Goal: Transaction & Acquisition: Purchase product/service

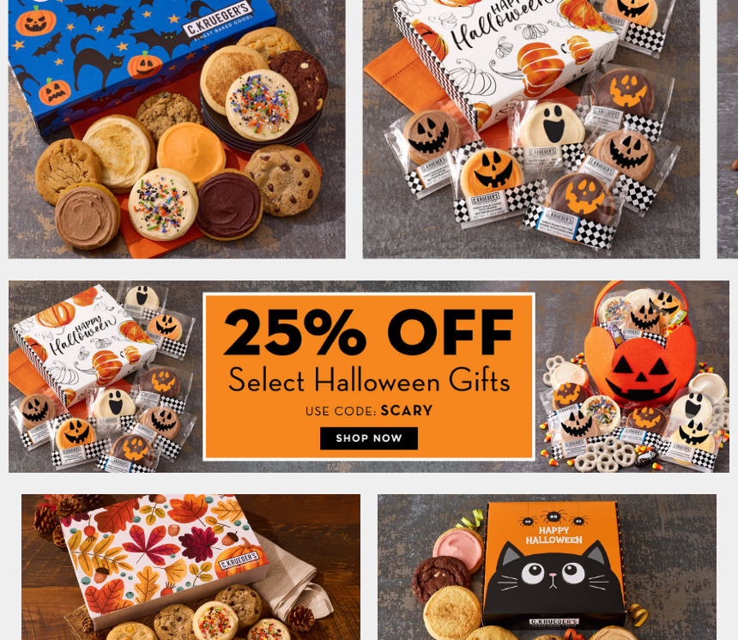
scroll to position [540, 0]
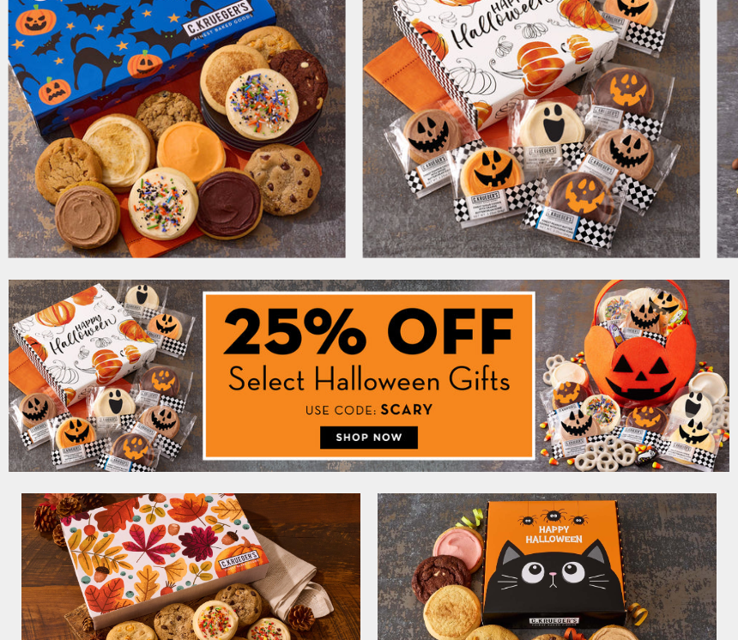
click at [367, 439] on img at bounding box center [369, 376] width 720 height 192
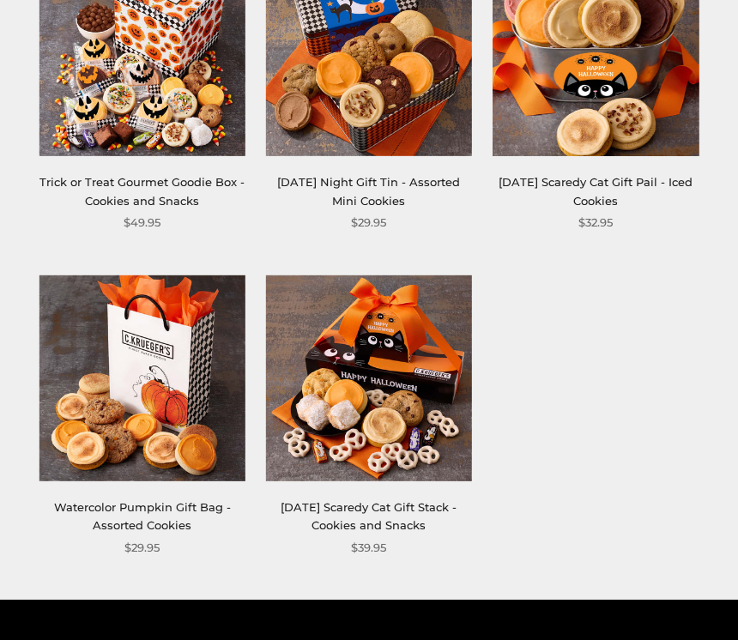
scroll to position [1977, 0]
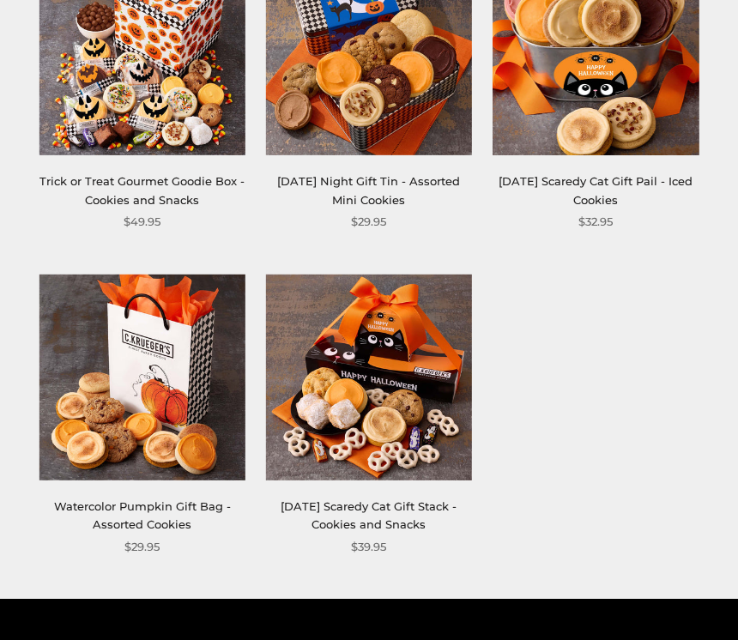
click at [374, 388] on img at bounding box center [369, 377] width 206 height 206
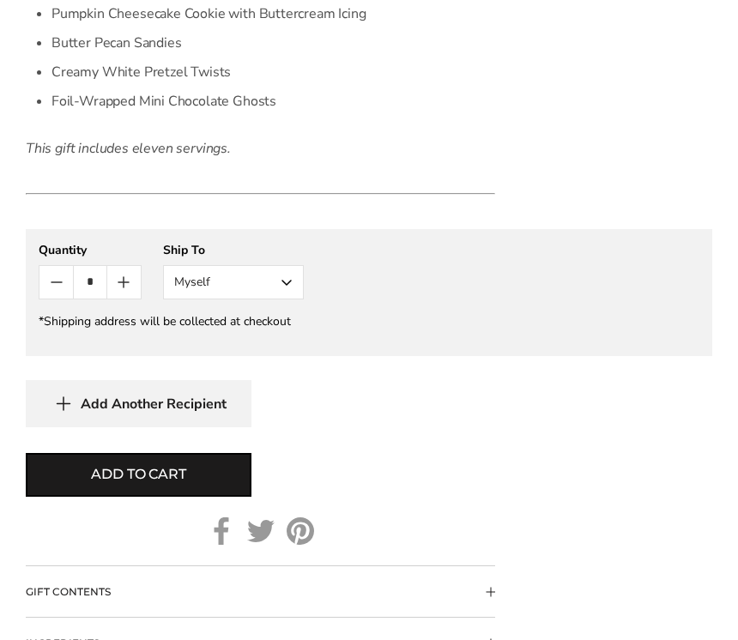
scroll to position [1405, 0]
click at [287, 286] on button "Myself" at bounding box center [233, 281] width 141 height 34
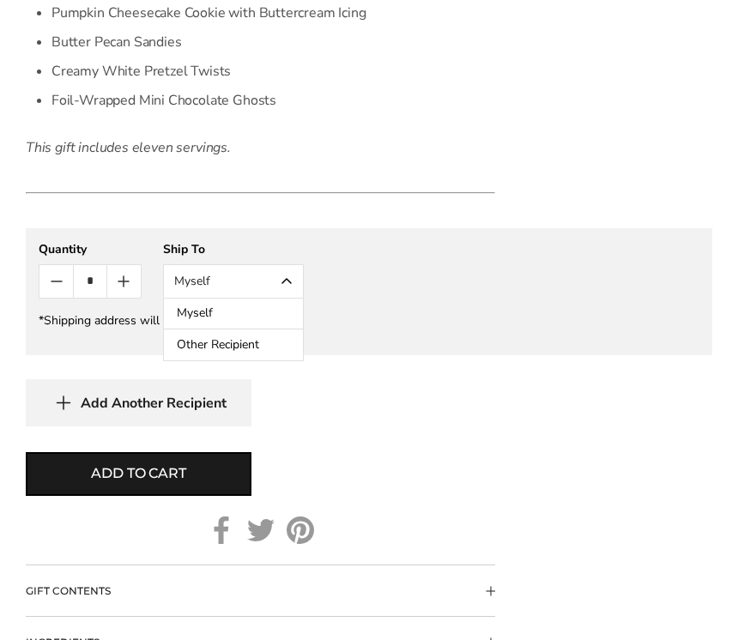
click at [208, 357] on button "Other Recipient" at bounding box center [233, 344] width 139 height 31
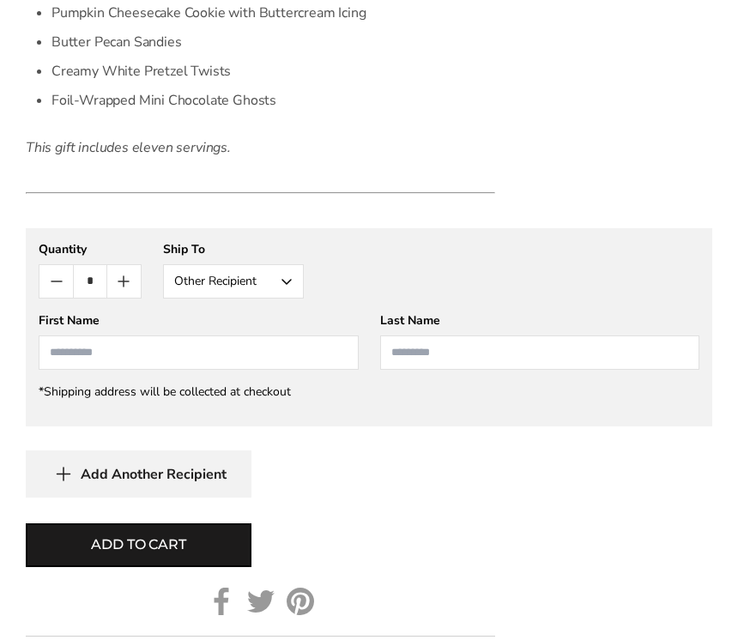
click at [63, 352] on input "First Name" at bounding box center [199, 352] width 320 height 34
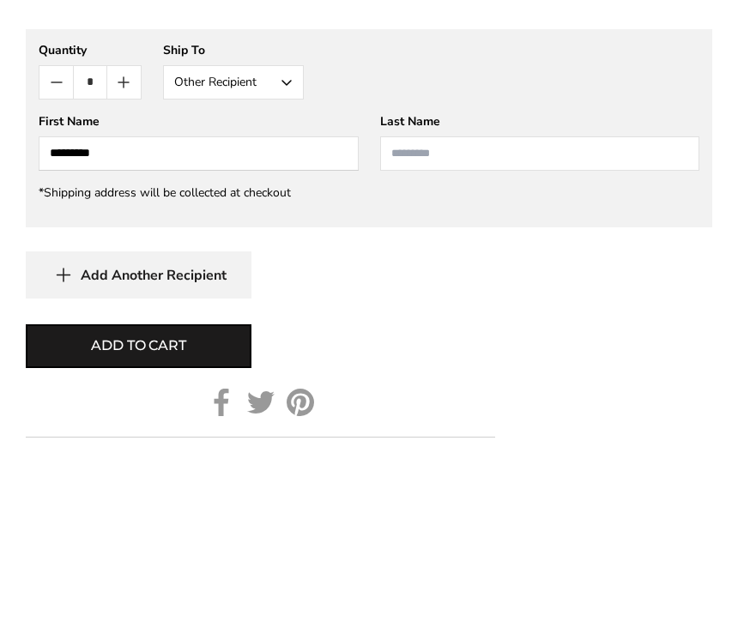
type input "********"
click at [414, 335] on input "Last Name" at bounding box center [540, 352] width 320 height 34
type input "******"
click at [75, 461] on icon "button" at bounding box center [64, 474] width 26 height 27
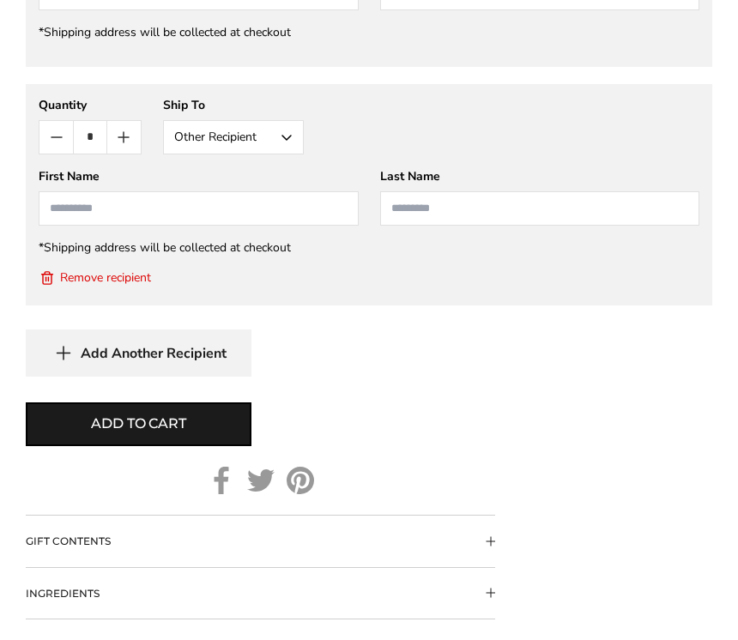
click at [70, 208] on input "First Name" at bounding box center [199, 208] width 320 height 34
type input "*****"
click at [413, 204] on input "Last Name" at bounding box center [540, 208] width 320 height 34
type input "*****"
click at [180, 431] on span "Add to cart" at bounding box center [138, 423] width 94 height 21
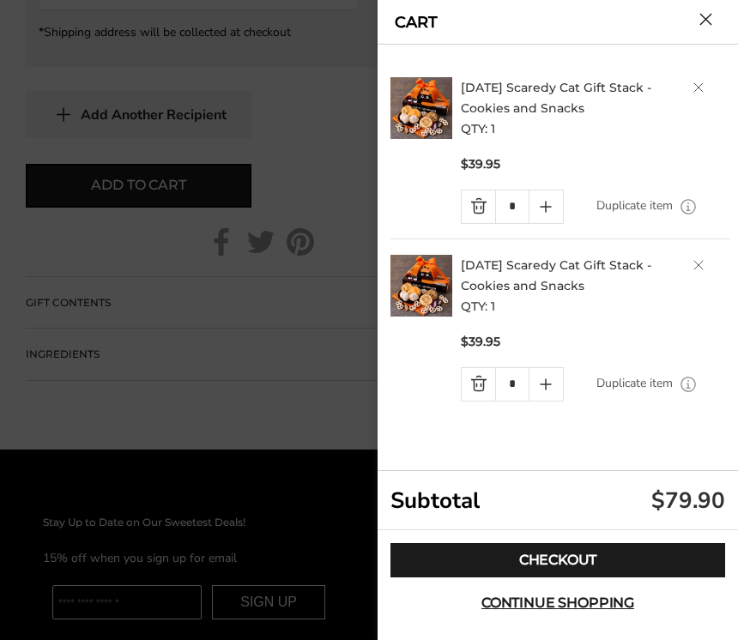
click at [554, 577] on link "Checkout" at bounding box center [557, 560] width 334 height 34
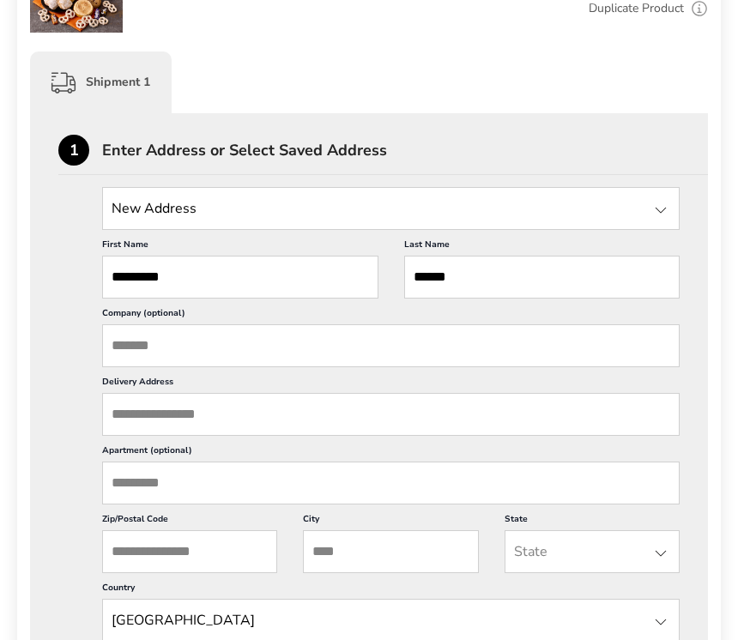
scroll to position [389, 0]
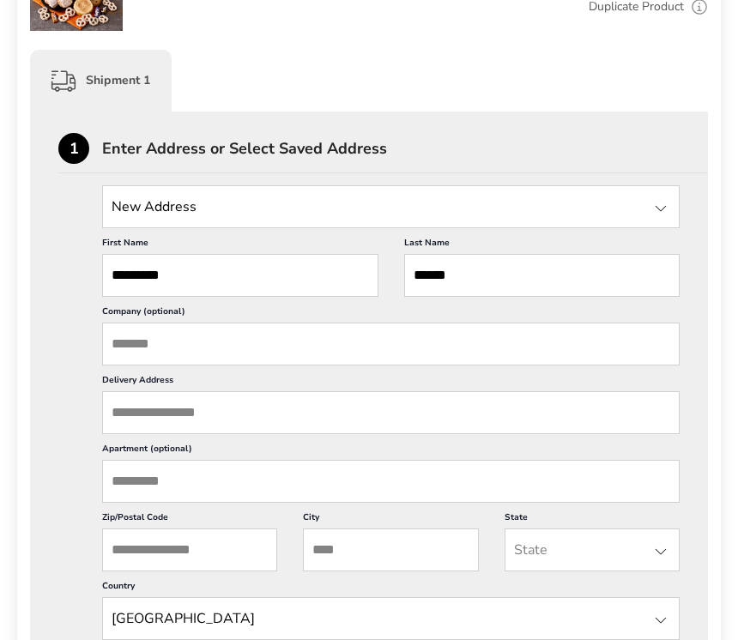
click at [134, 434] on input "Delivery Address" at bounding box center [390, 412] width 577 height 43
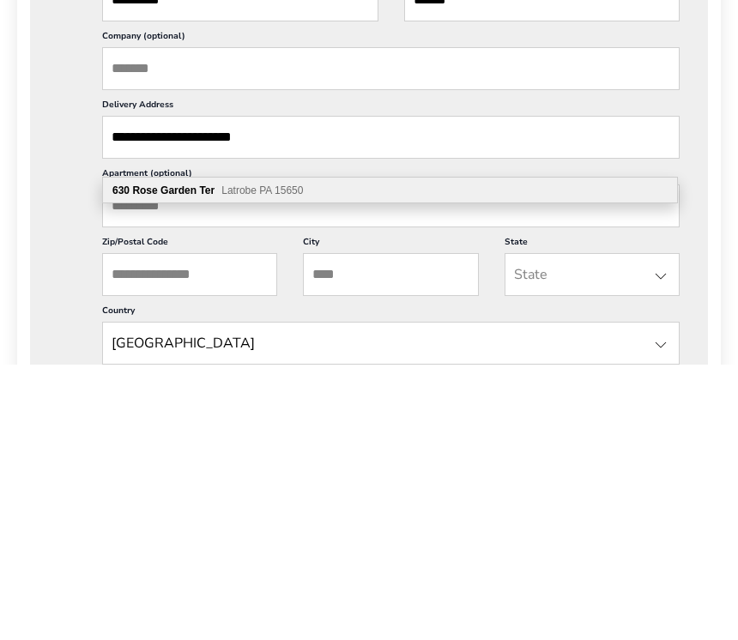
scroll to position [665, 0]
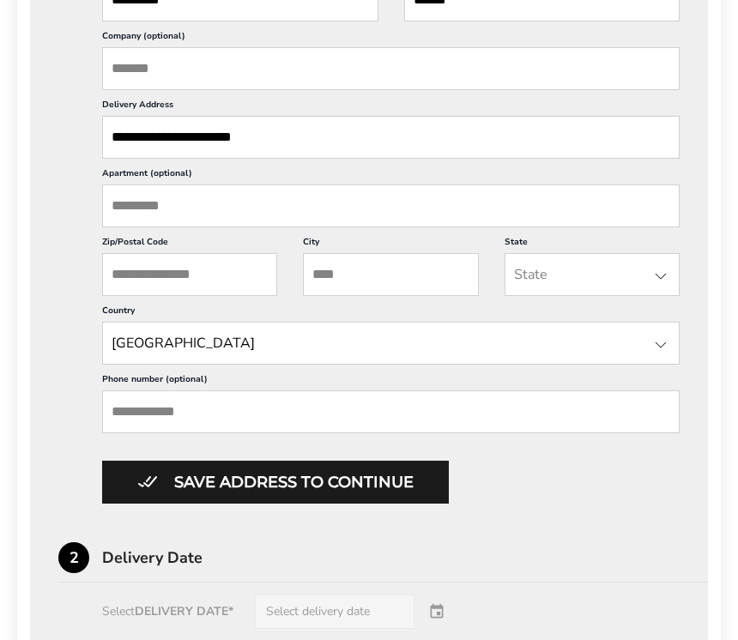
type input "**********"
click at [157, 296] on input "Zip/Postal Code" at bounding box center [189, 274] width 175 height 43
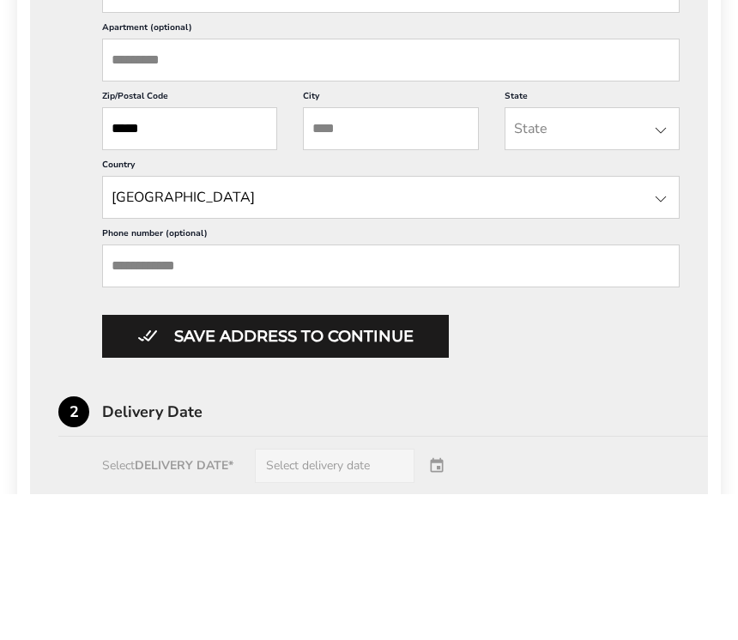
type input "*****"
click at [359, 253] on input "City" at bounding box center [390, 274] width 175 height 43
type input "*******"
click at [647, 253] on input "State" at bounding box center [591, 274] width 175 height 43
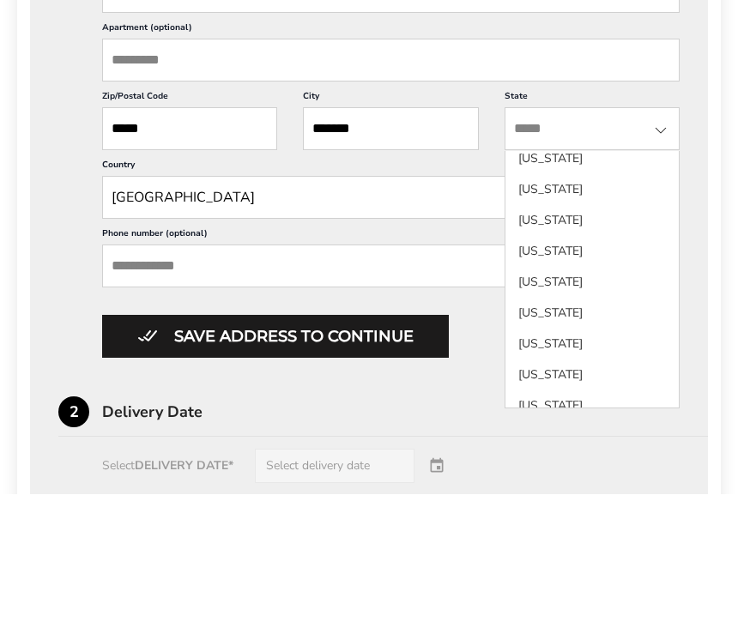
scroll to position [1286, 0]
click at [571, 350] on li "Pennsylvania" at bounding box center [591, 365] width 173 height 31
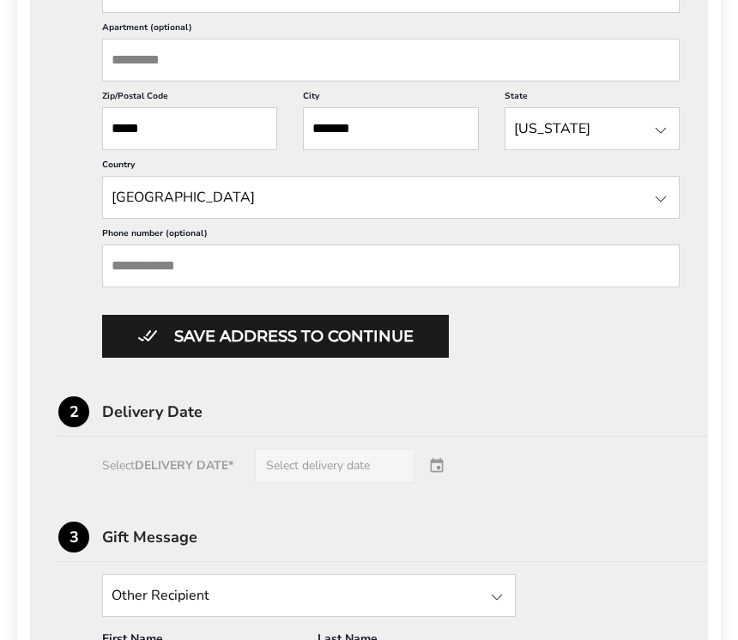
click at [420, 483] on div "Select DELIVERY DATE* Select delivery date" at bounding box center [368, 466] width 621 height 34
click at [342, 483] on div "Select DELIVERY DATE* Select delivery date" at bounding box center [368, 466] width 621 height 34
click at [431, 483] on div "Select DELIVERY DATE* Select delivery date" at bounding box center [368, 466] width 621 height 34
click at [419, 551] on div "**********" at bounding box center [368, 321] width 621 height 1219
click at [441, 483] on div "Select DELIVERY DATE* Select delivery date" at bounding box center [368, 466] width 621 height 34
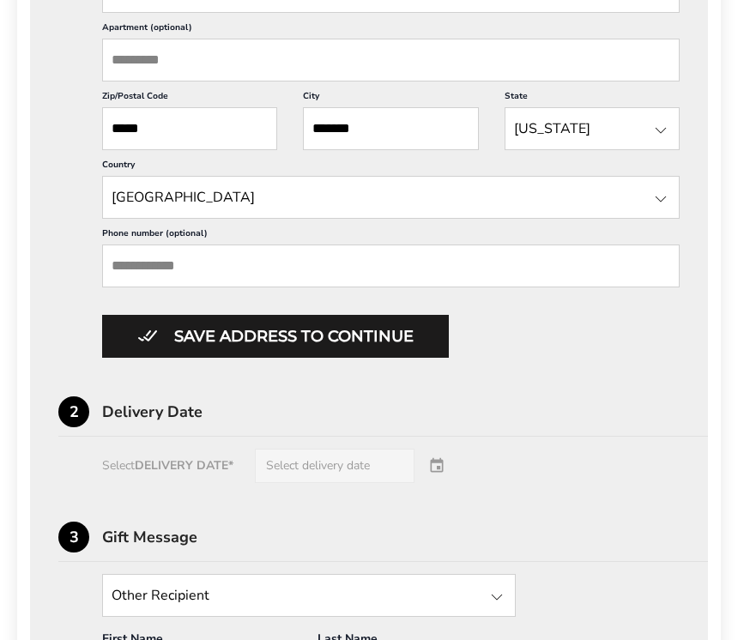
click at [428, 483] on div "Select DELIVERY DATE* Select delivery date" at bounding box center [368, 466] width 621 height 34
click at [160, 517] on div "**********" at bounding box center [368, 321] width 621 height 1219
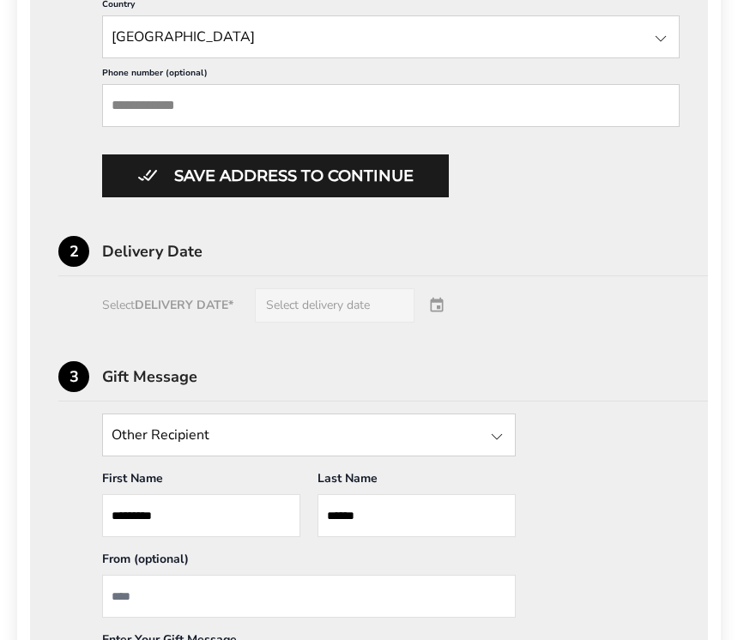
scroll to position [972, 0]
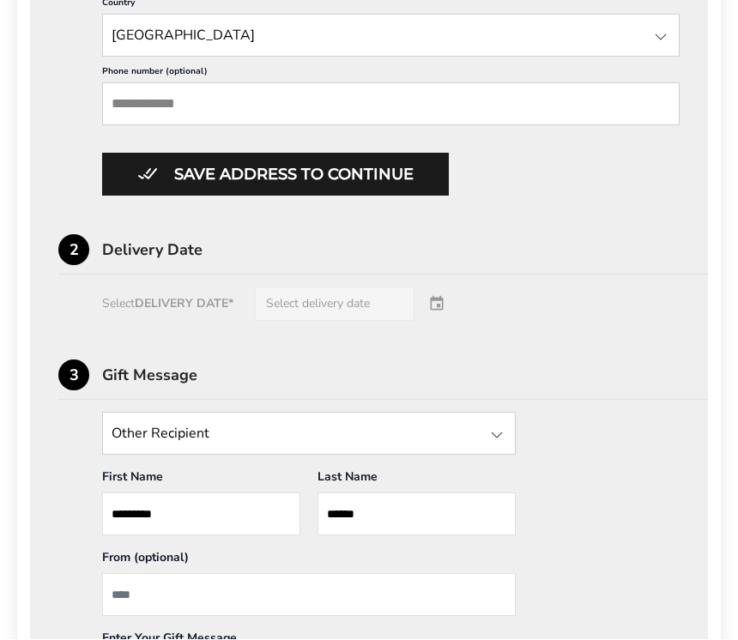
click at [155, 322] on div "Select DELIVERY DATE* Select delivery date" at bounding box center [368, 304] width 621 height 34
click at [163, 322] on div "Select DELIVERY DATE* Select delivery date" at bounding box center [368, 304] width 621 height 34
click at [94, 275] on div "2 Delivery Date" at bounding box center [382, 255] width 649 height 40
click at [125, 275] on div "2 Delivery Date" at bounding box center [382, 255] width 649 height 40
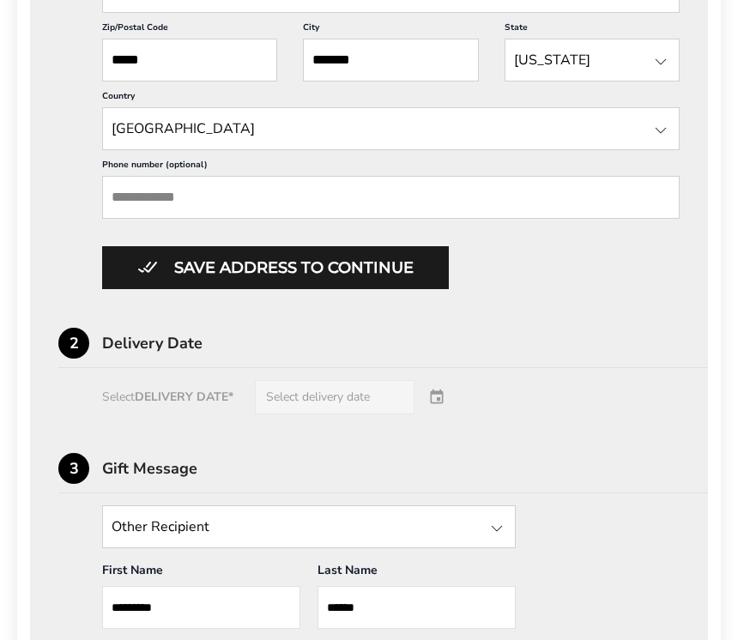
scroll to position [882, 0]
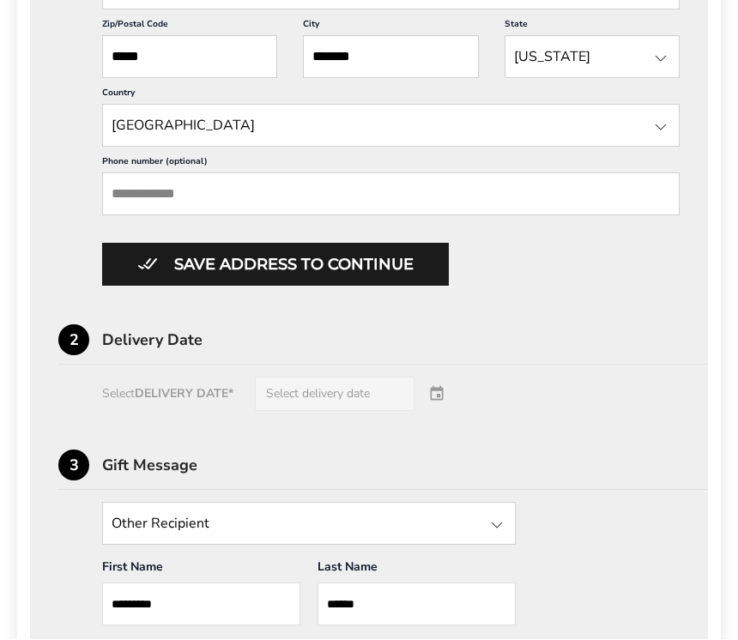
click at [162, 412] on div "Select DELIVERY DATE* Select delivery date" at bounding box center [368, 394] width 621 height 34
click at [328, 412] on div "Select DELIVERY DATE* Select delivery date" at bounding box center [368, 394] width 621 height 34
click at [424, 412] on div "Select DELIVERY DATE* Select delivery date" at bounding box center [368, 394] width 621 height 34
click at [339, 412] on div "Select DELIVERY DATE* Select delivery date" at bounding box center [368, 394] width 621 height 34
click at [253, 452] on div "**********" at bounding box center [368, 250] width 621 height 1219
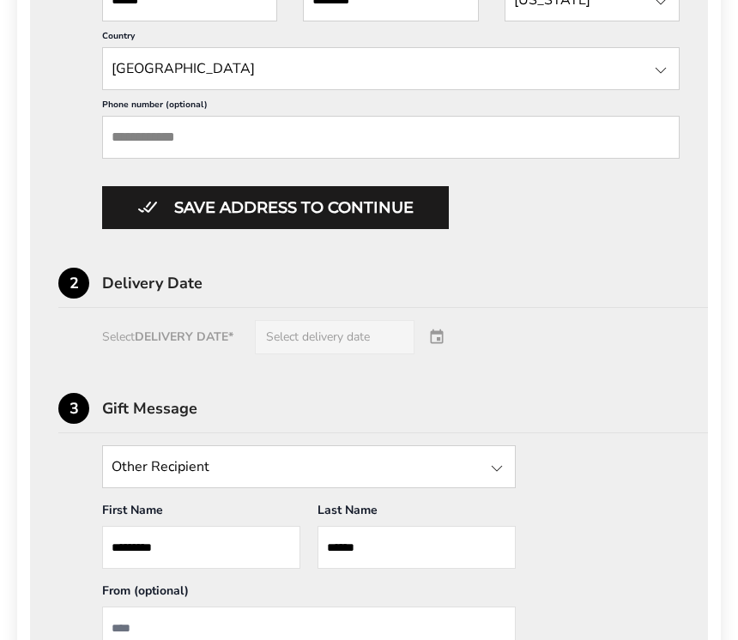
scroll to position [939, 0]
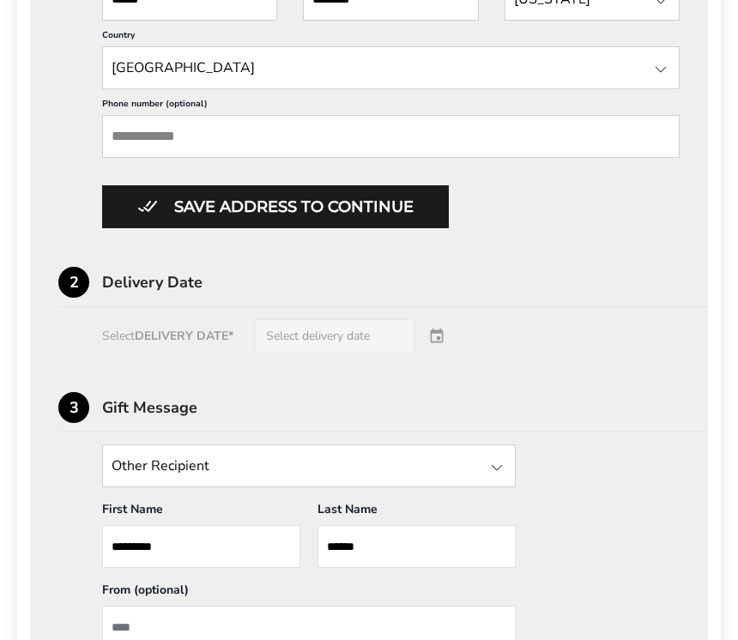
click at [252, 229] on button "Save address to continue" at bounding box center [275, 207] width 346 height 43
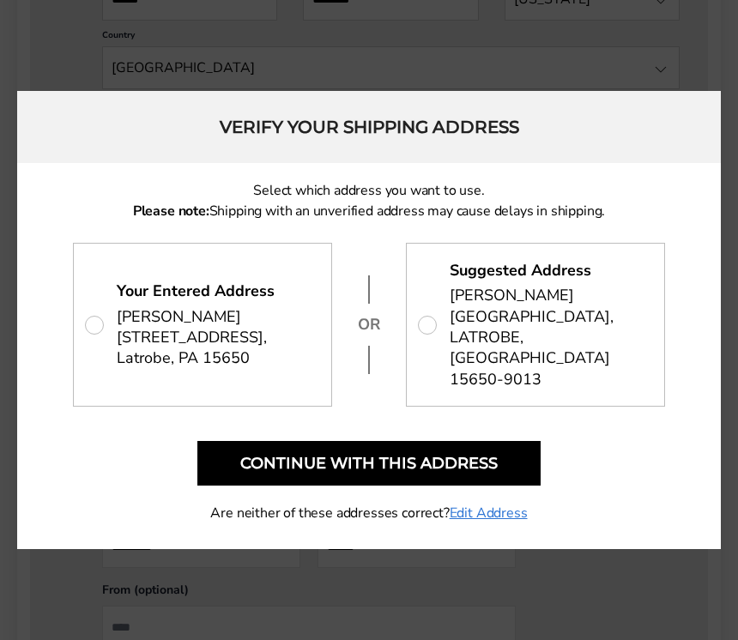
click at [394, 464] on button "Continue with this address" at bounding box center [368, 463] width 343 height 45
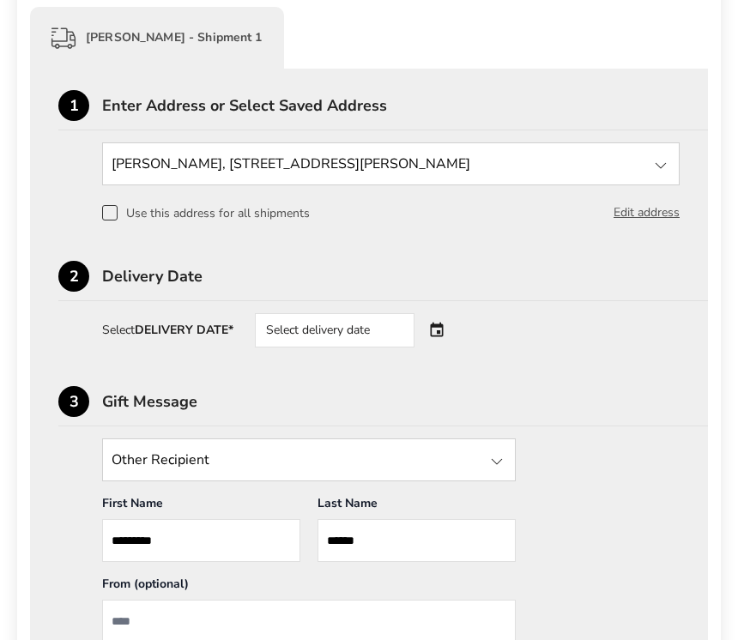
scroll to position [406, 0]
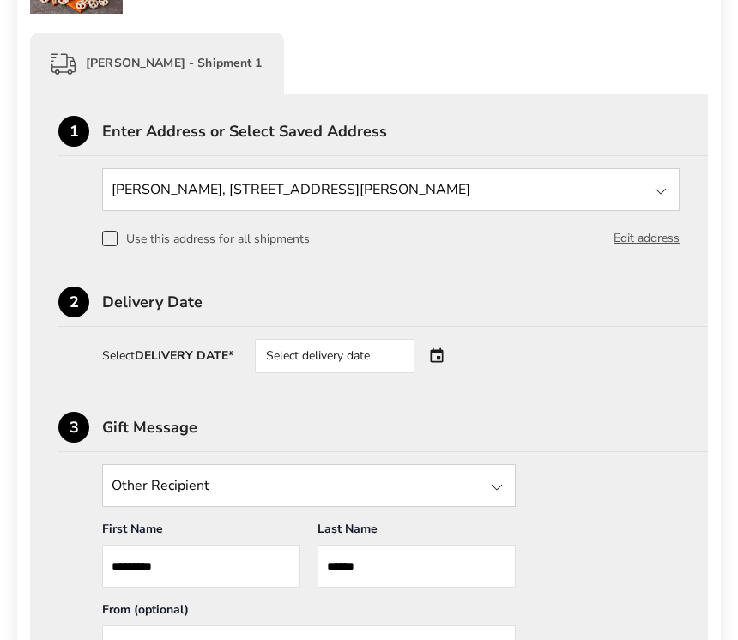
click at [426, 365] on div "Select delivery date" at bounding box center [359, 356] width 208 height 34
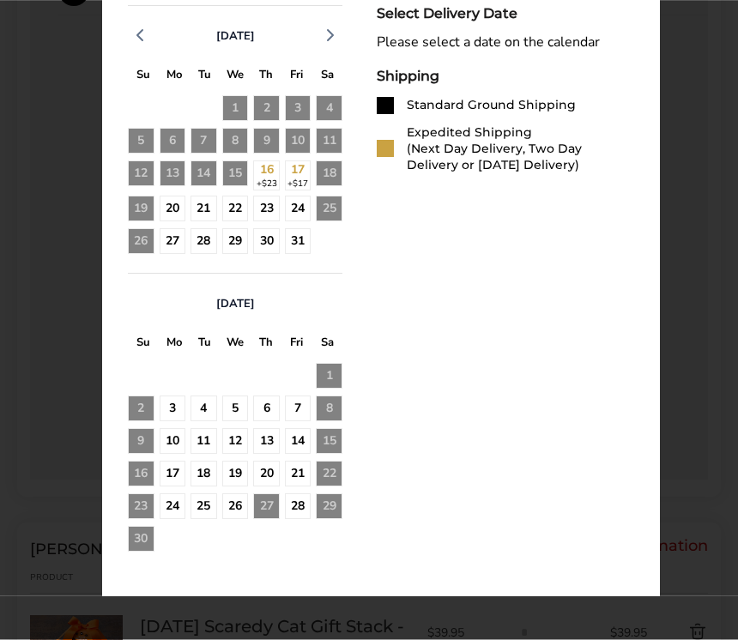
scroll to position [844, 0]
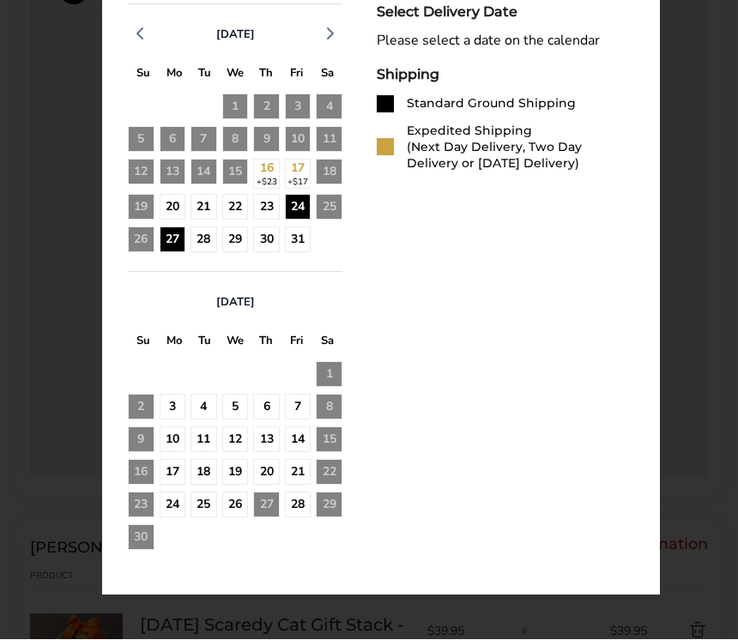
click at [178, 249] on div "27" at bounding box center [173, 240] width 27 height 27
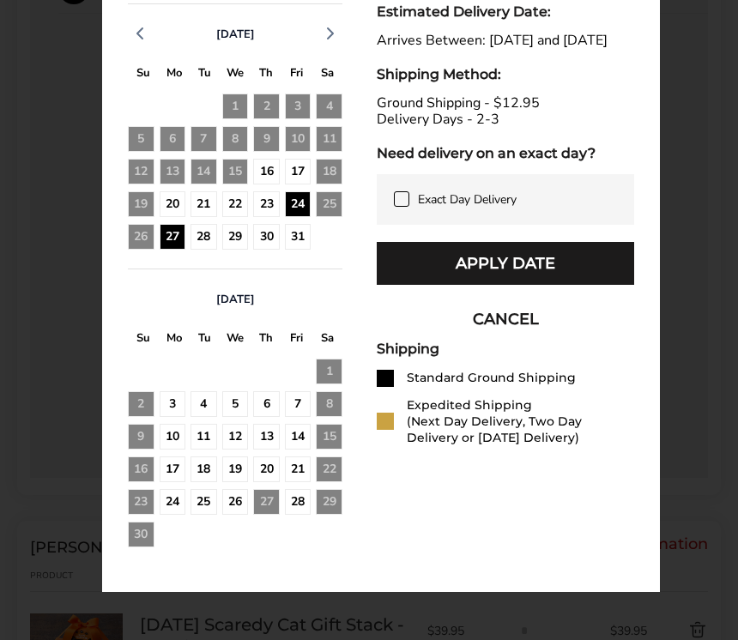
click at [448, 282] on button "Apply Date" at bounding box center [504, 263] width 257 height 43
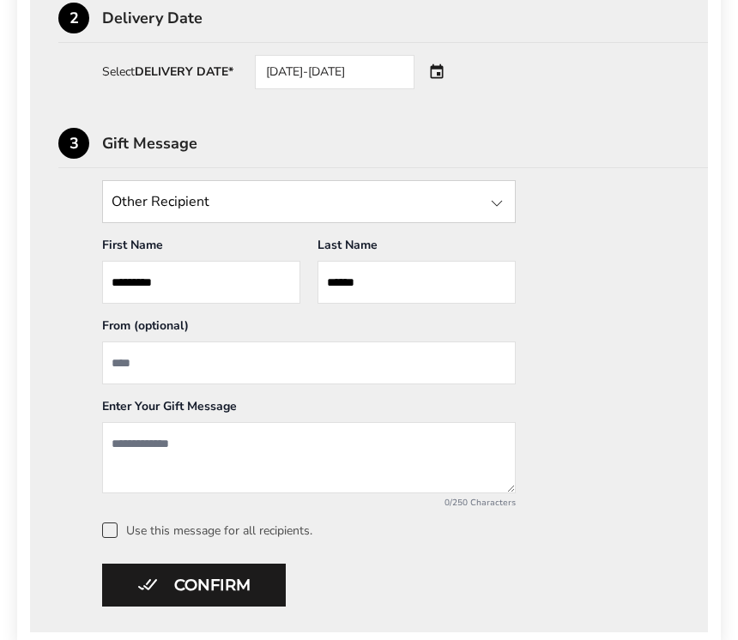
scroll to position [691, 0]
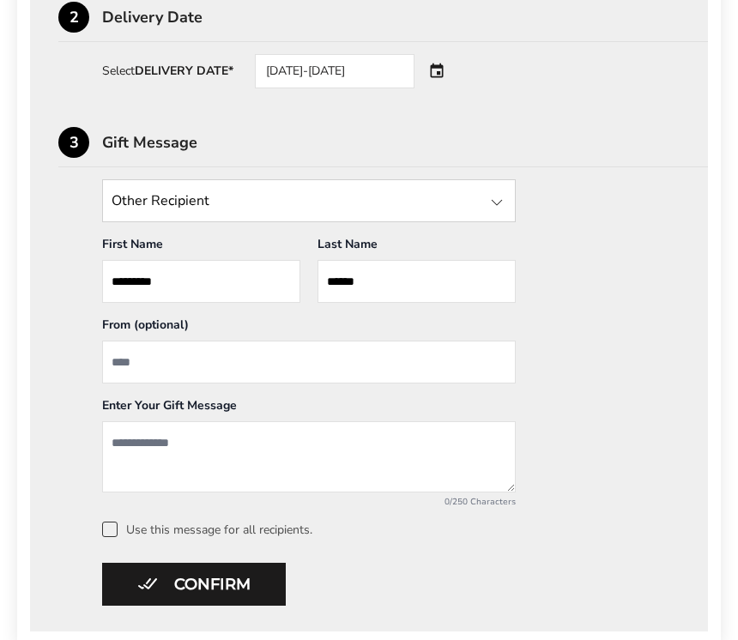
click at [144, 383] on input "From" at bounding box center [308, 361] width 413 height 43
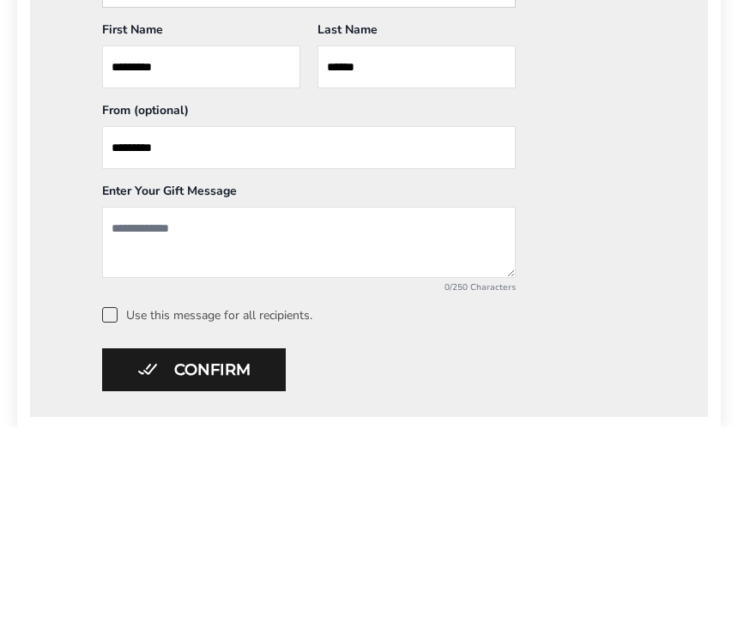
type input "*********"
click at [168, 421] on textarea "Add a message" at bounding box center [308, 456] width 413 height 71
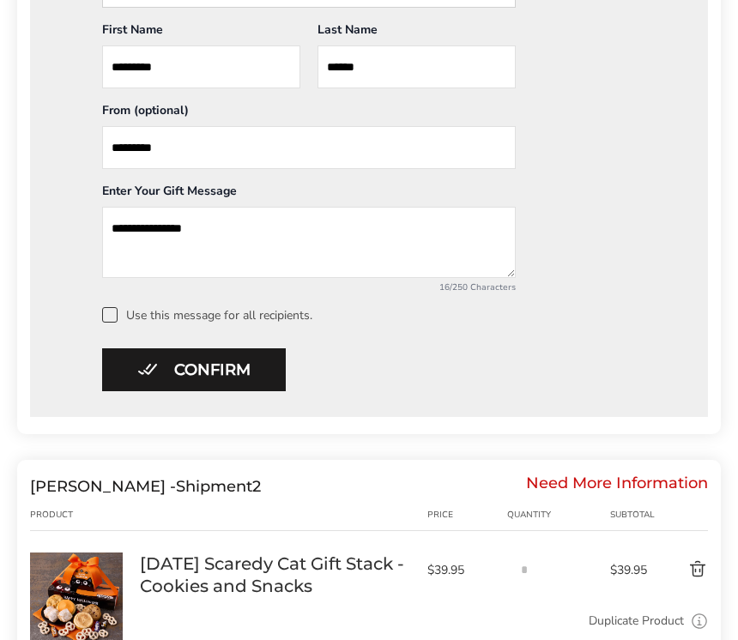
type textarea "**********"
click at [104, 322] on span at bounding box center [109, 314] width 15 height 15
click at [220, 386] on button "Confirm" at bounding box center [194, 369] width 184 height 43
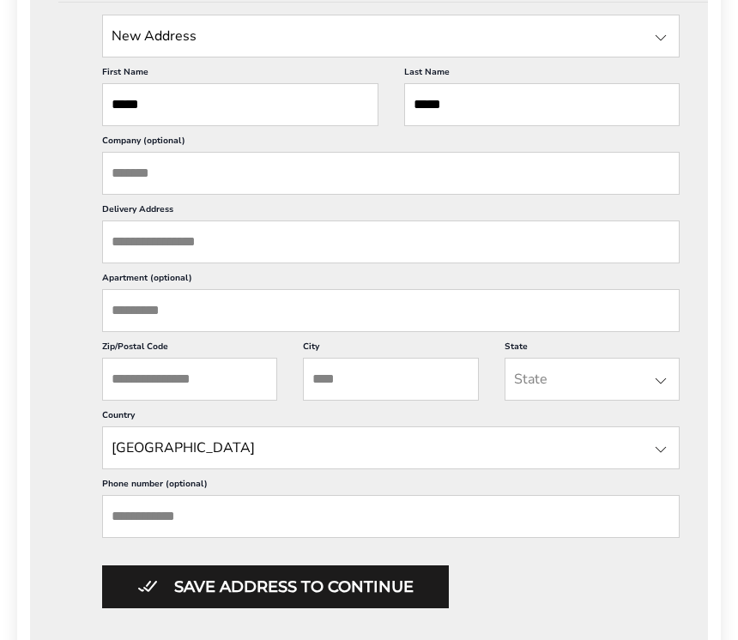
click at [144, 263] on input "Delivery Address" at bounding box center [390, 241] width 577 height 43
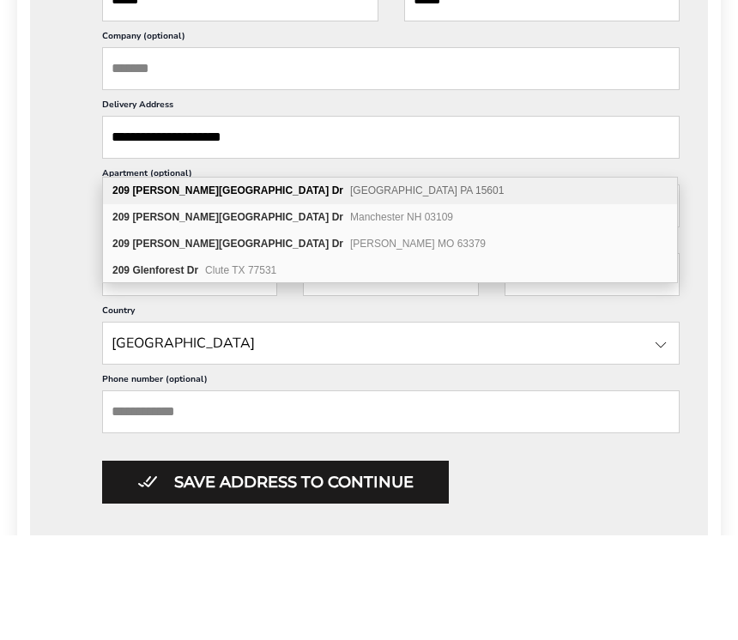
click at [322, 283] on div "209 Glen Forest Dr Greensburg PA 15601" at bounding box center [390, 296] width 574 height 27
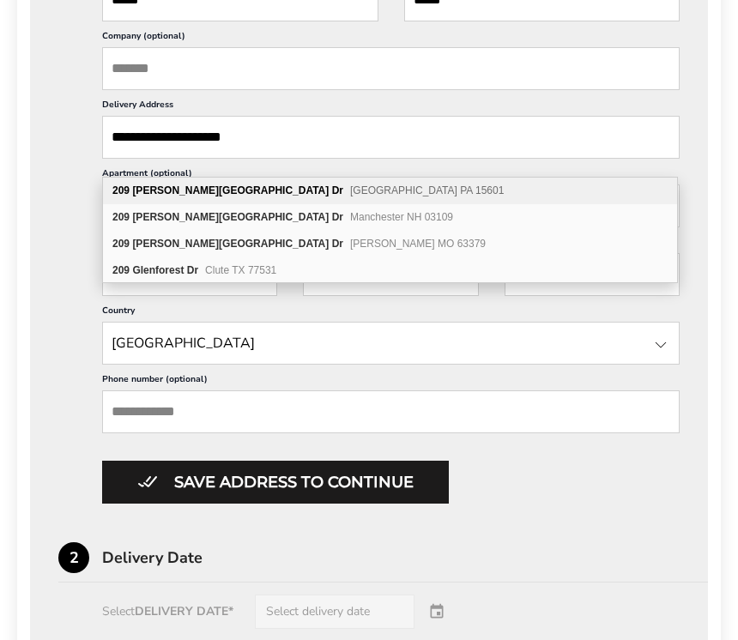
type input "**********"
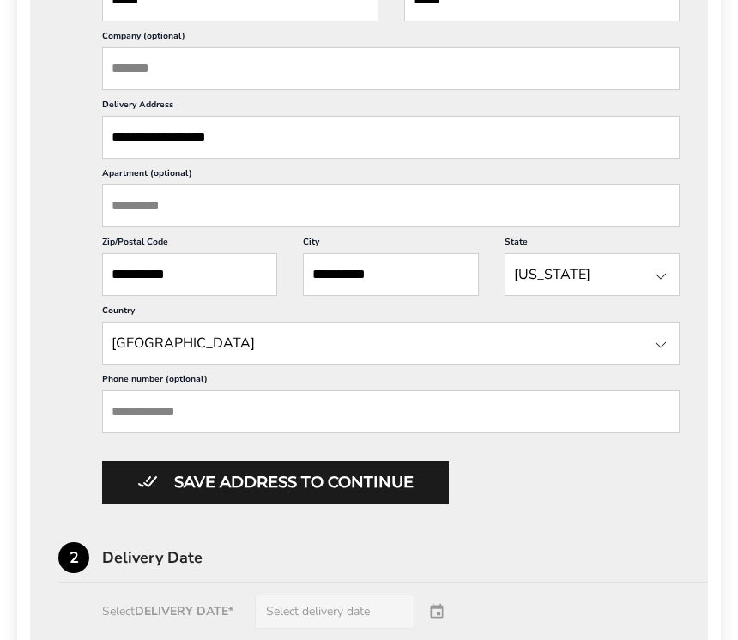
click at [265, 503] on button "Save address to continue" at bounding box center [275, 482] width 346 height 43
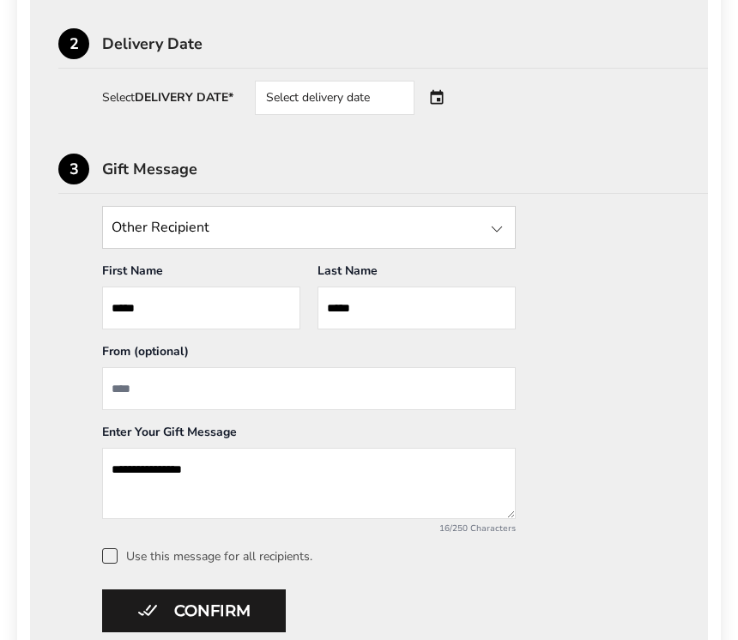
click at [503, 236] on div at bounding box center [496, 229] width 21 height 21
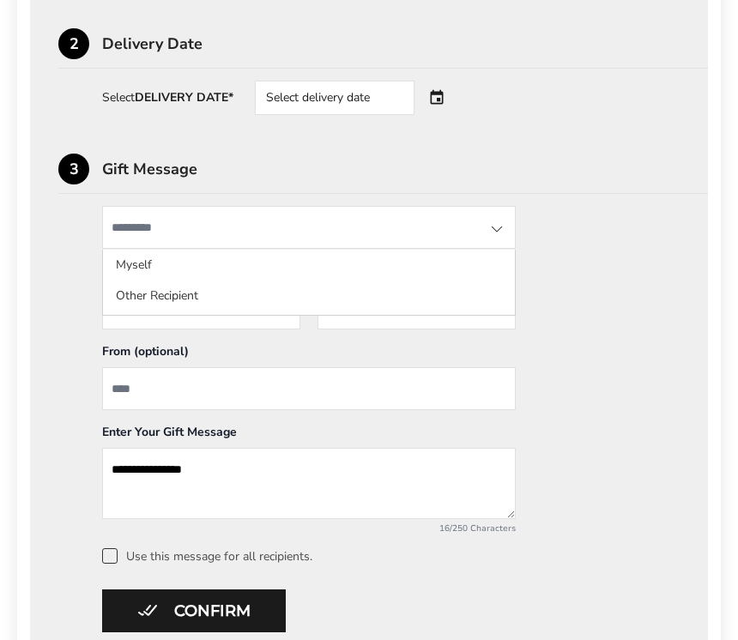
click at [174, 304] on li "Other Recipient" at bounding box center [309, 295] width 412 height 31
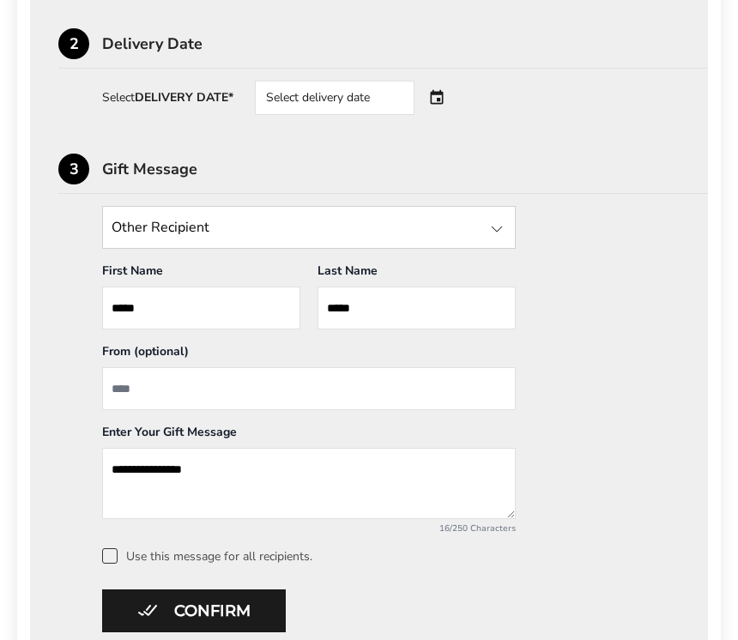
click at [138, 400] on input "From" at bounding box center [308, 388] width 413 height 43
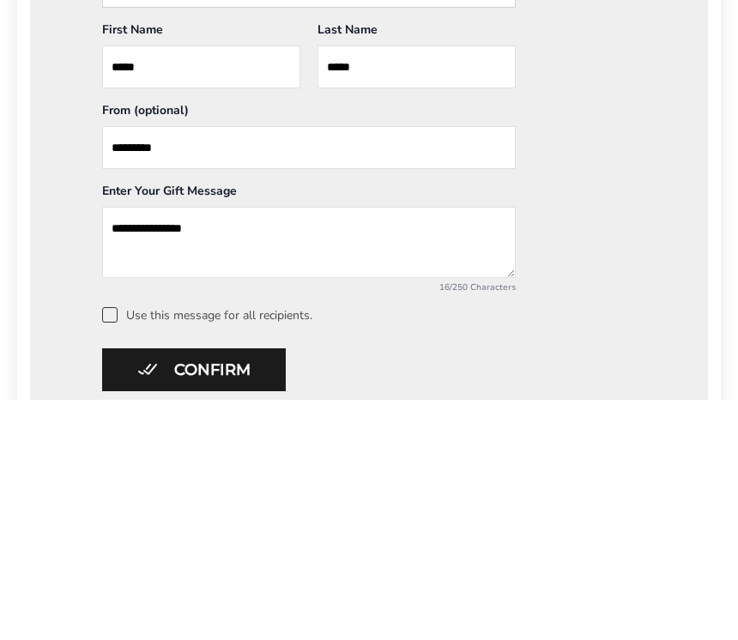
scroll to position [1251, 0]
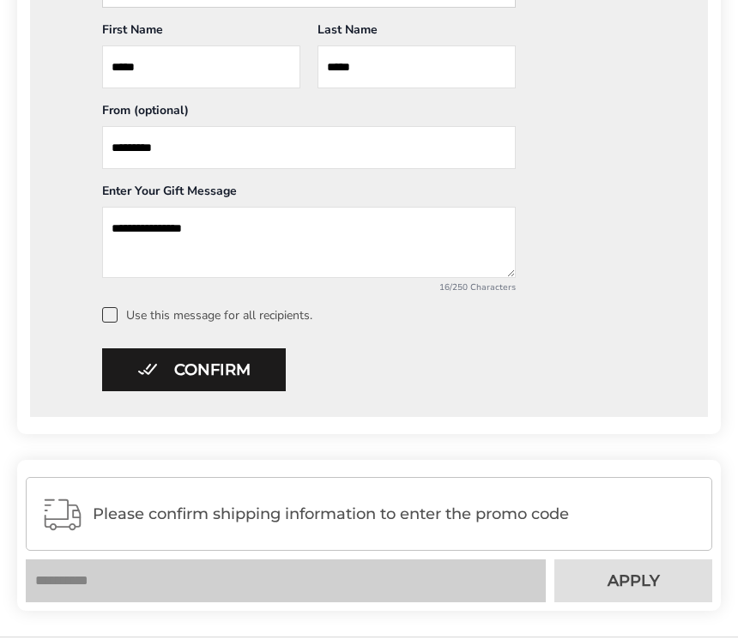
type input "*********"
click at [113, 337] on div "**********" at bounding box center [368, 6] width 677 height 822
click at [109, 322] on span at bounding box center [109, 314] width 15 height 15
click at [167, 384] on button "Confirm" at bounding box center [194, 369] width 184 height 43
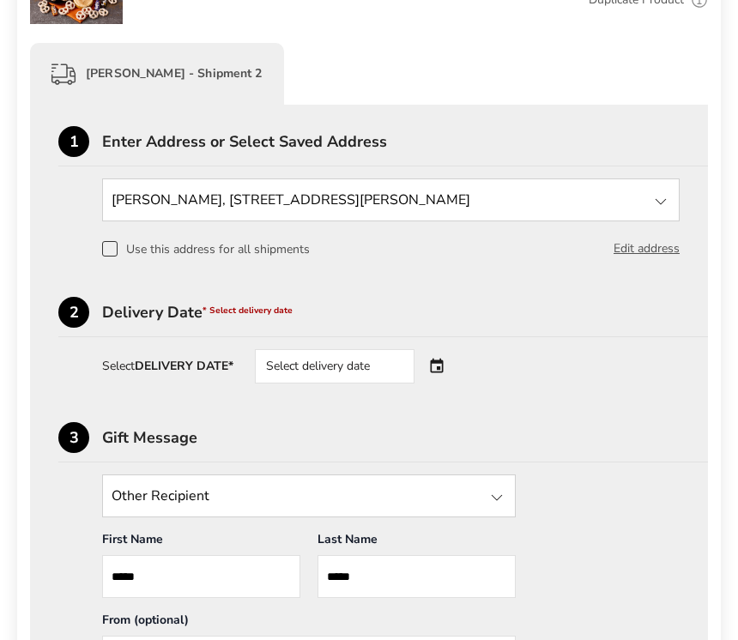
scroll to position [739, 0]
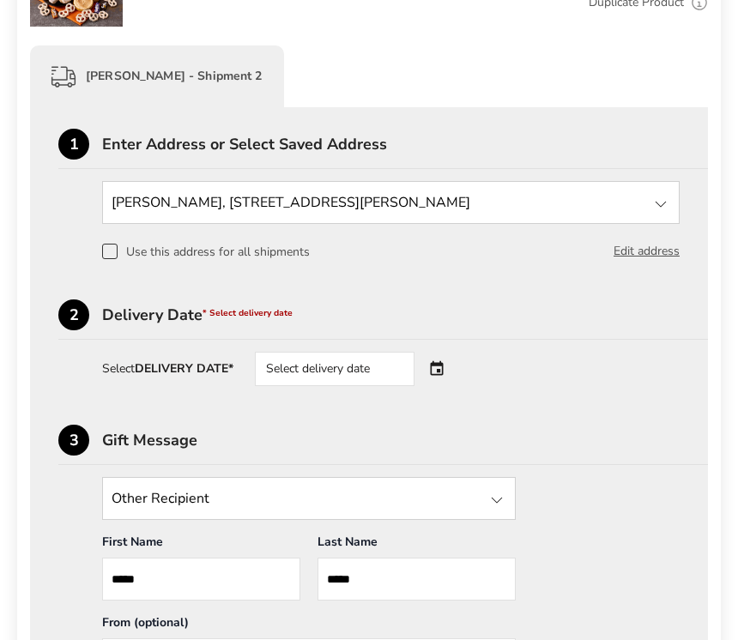
click at [441, 383] on div "Select delivery date" at bounding box center [359, 369] width 208 height 34
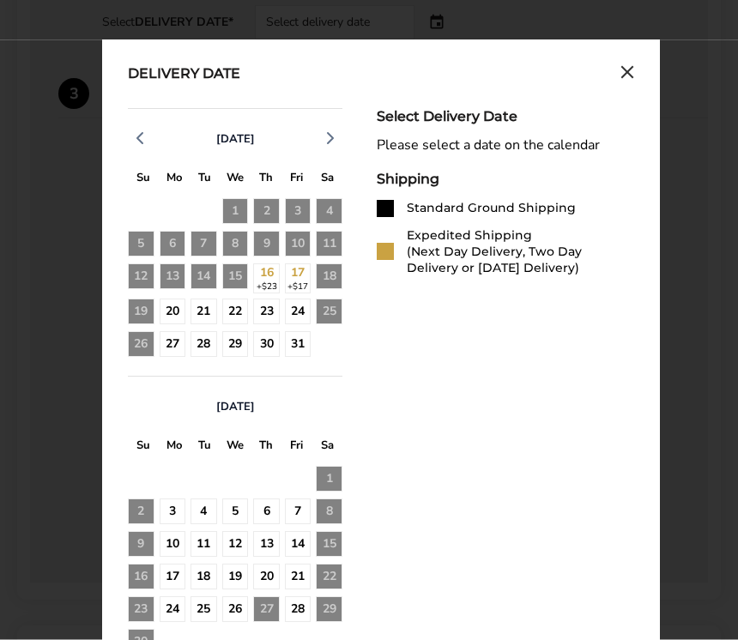
scroll to position [1087, 0]
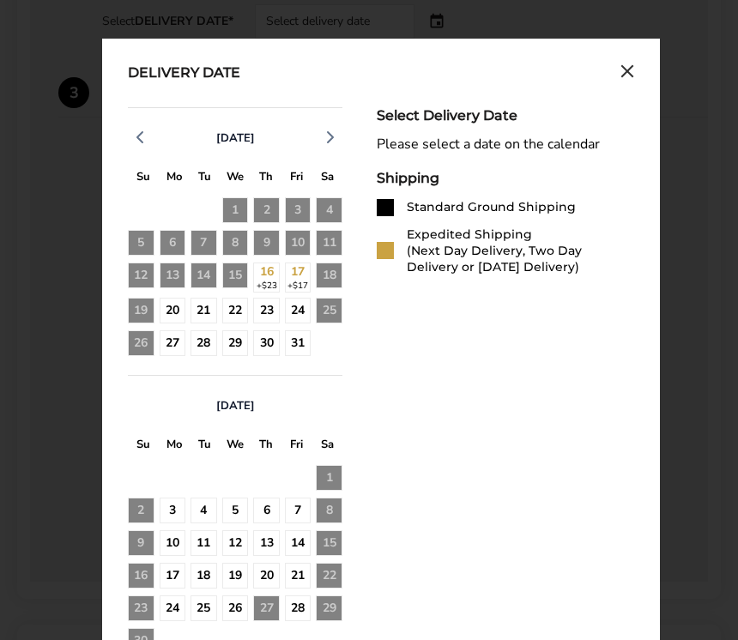
click at [178, 352] on div "27" at bounding box center [173, 343] width 27 height 27
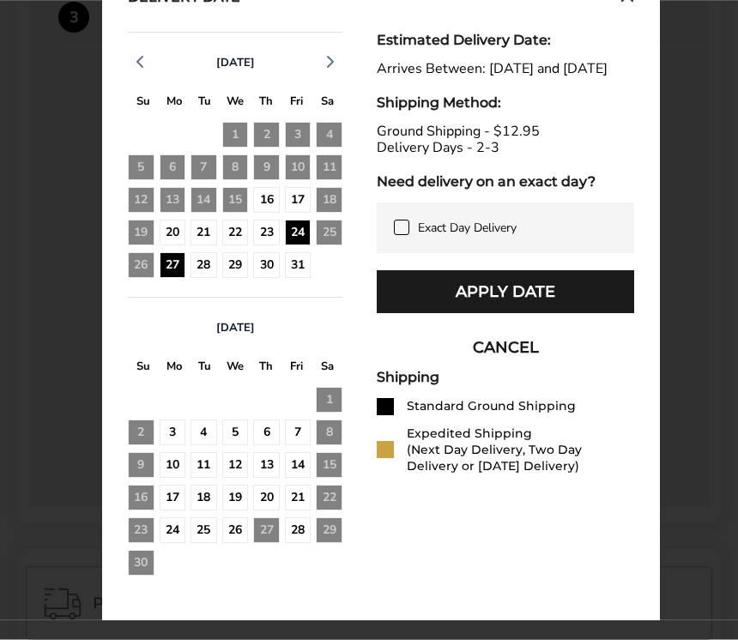
scroll to position [1163, 0]
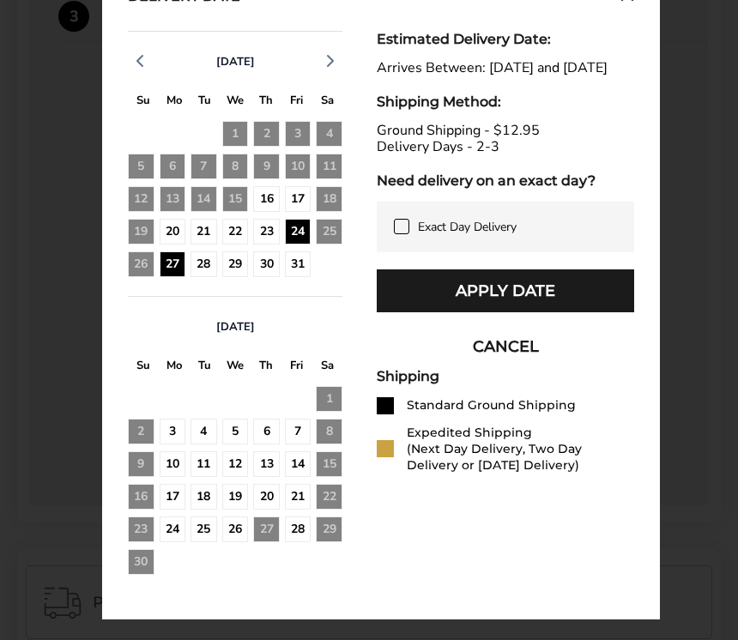
click at [459, 310] on button "Apply Date" at bounding box center [504, 290] width 257 height 43
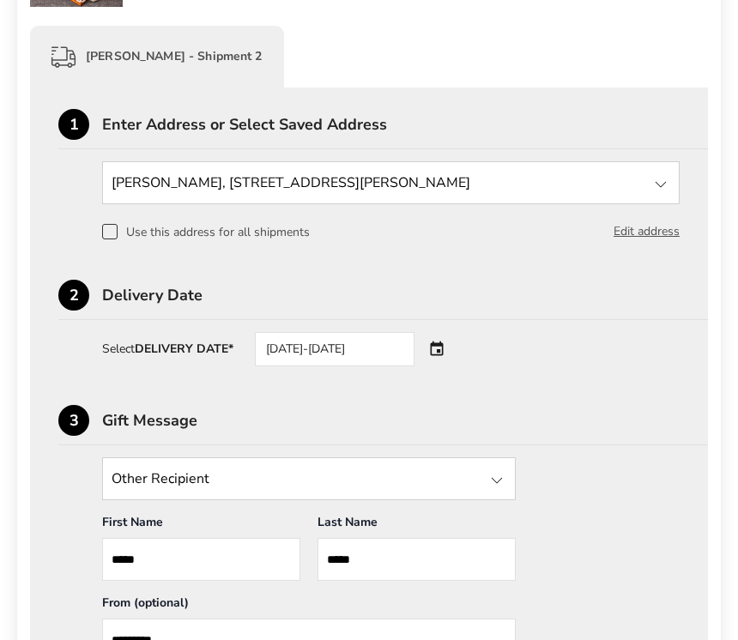
scroll to position [757, 0]
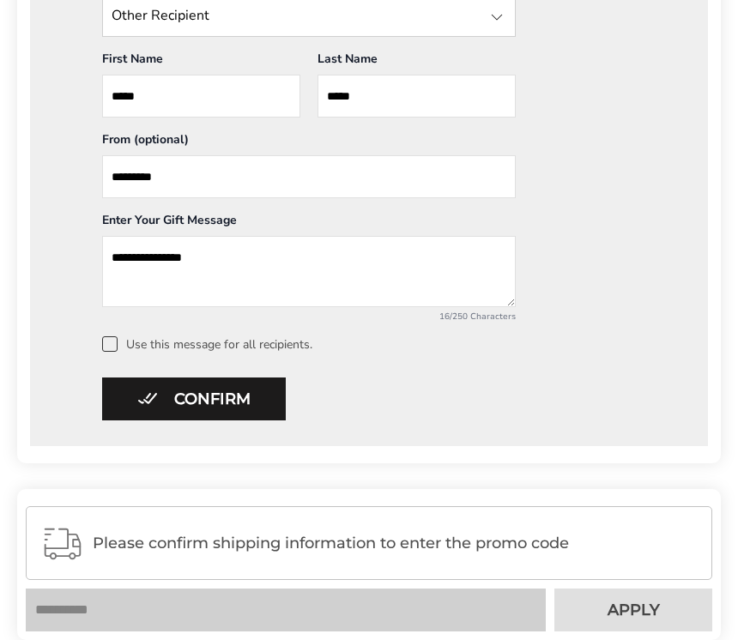
click at [178, 411] on button "Confirm" at bounding box center [194, 398] width 184 height 43
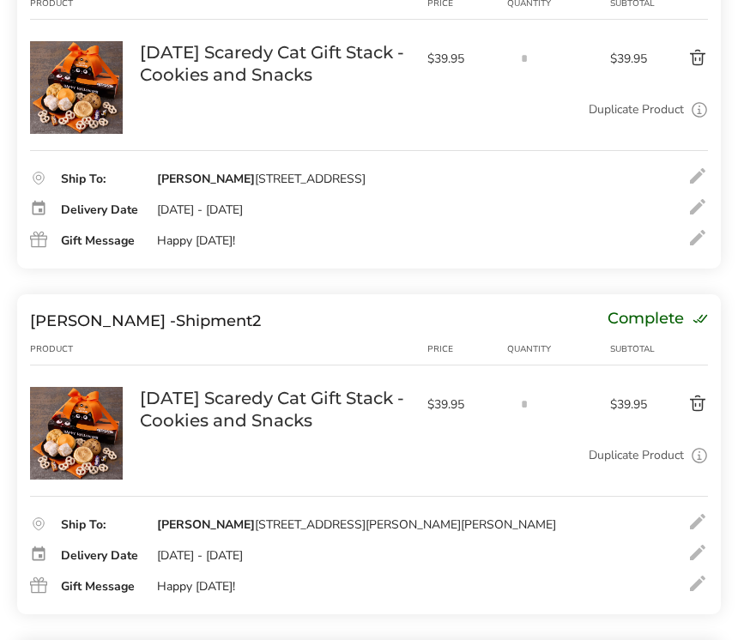
scroll to position [289, 0]
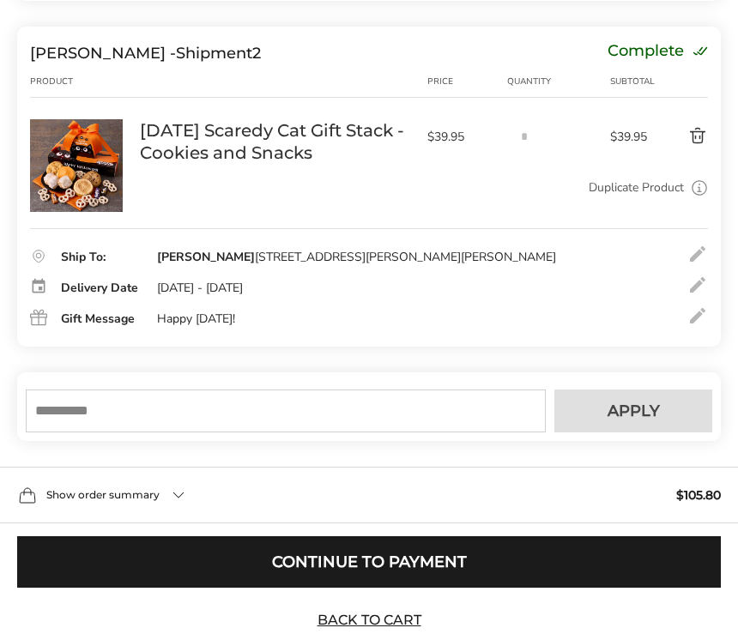
click at [81, 406] on input "text" at bounding box center [286, 410] width 520 height 43
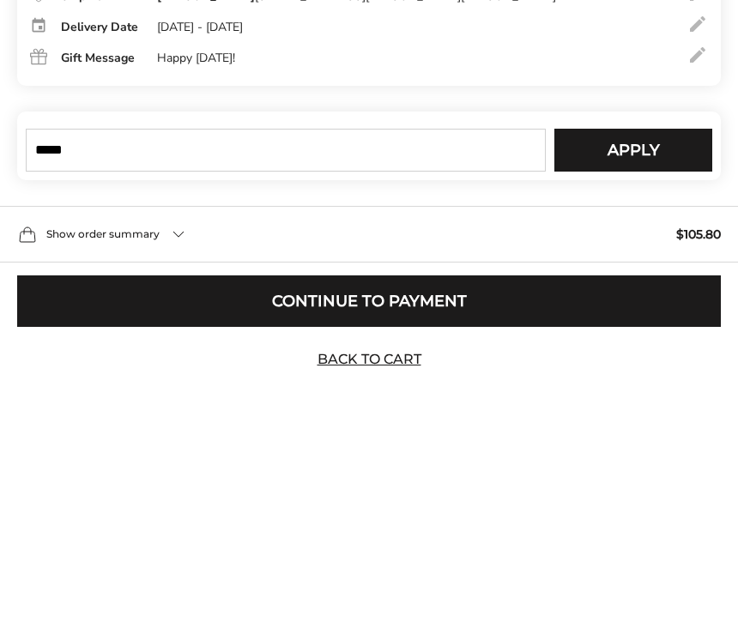
type input "*****"
click at [616, 404] on span "Apply" at bounding box center [633, 411] width 52 height 15
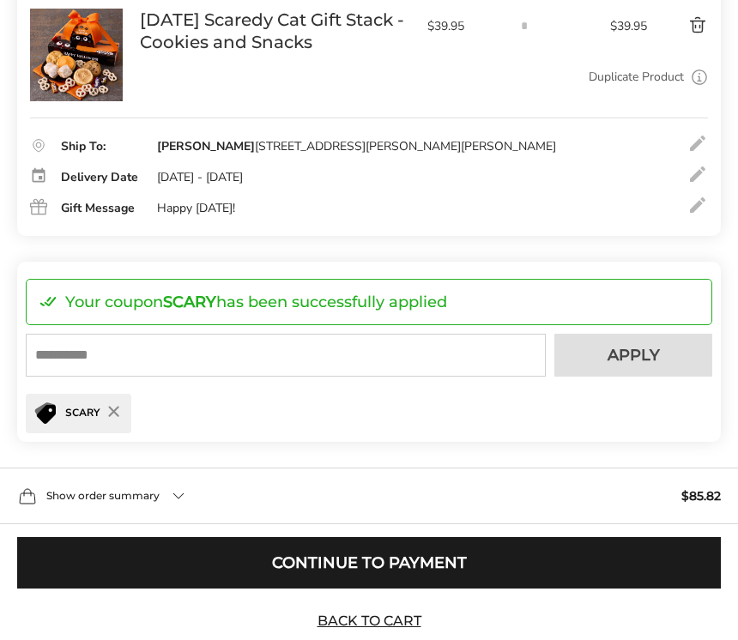
scroll to position [702, 0]
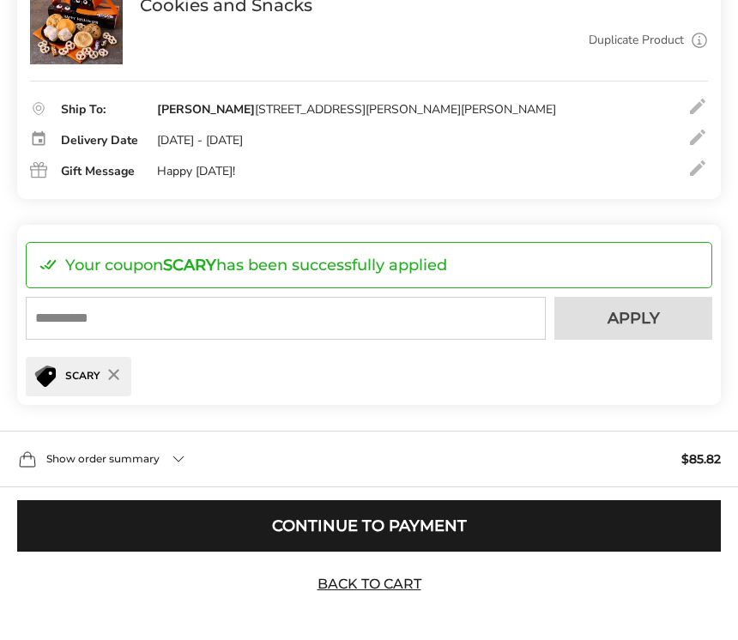
click at [323, 535] on button "Continue to Payment" at bounding box center [368, 525] width 703 height 51
